Goal: Communication & Community: Answer question/provide support

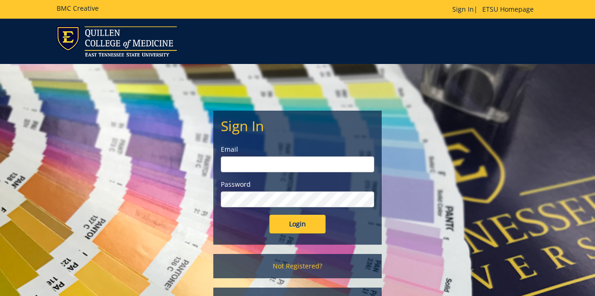
click at [361, 166] on input "email" at bounding box center [297, 165] width 153 height 16
type input "[EMAIL_ADDRESS][DOMAIN_NAME]"
click at [289, 218] on input "Login" at bounding box center [297, 224] width 56 height 19
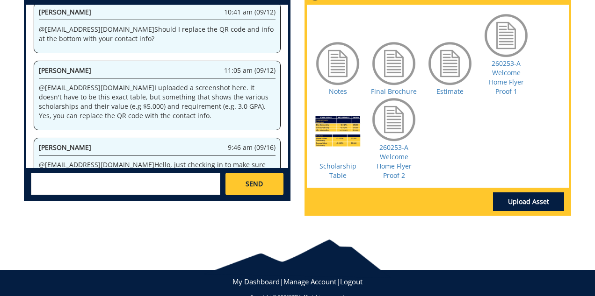
scroll to position [515, 0]
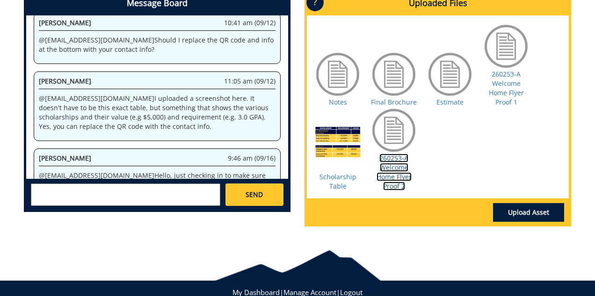
click at [389, 170] on link "260253-A Welcome Home Flyer Proof 2" at bounding box center [393, 172] width 35 height 37
click at [146, 195] on textarea at bounding box center [125, 195] width 189 height 22
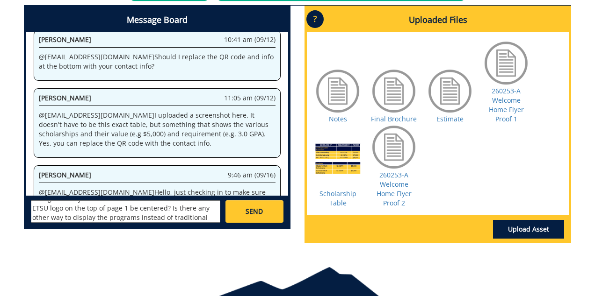
scroll to position [54, 0]
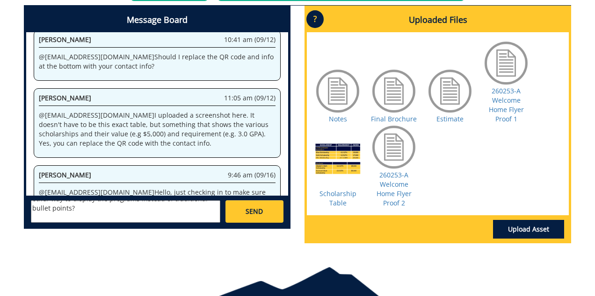
type textarea "Hi @[EMAIL_ADDRESS][DOMAIN_NAME] ! SOrry for the slow response. Out of the coun…"
click at [263, 205] on link "SEND" at bounding box center [254, 212] width 58 height 22
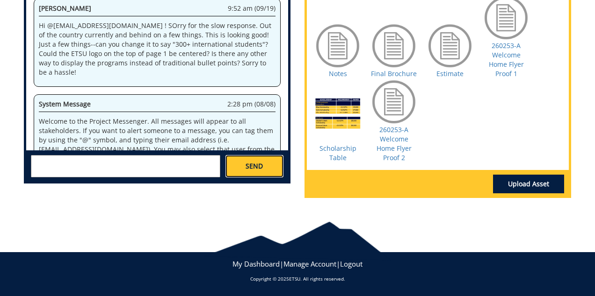
scroll to position [1561, 0]
